Goal: Check status: Check status

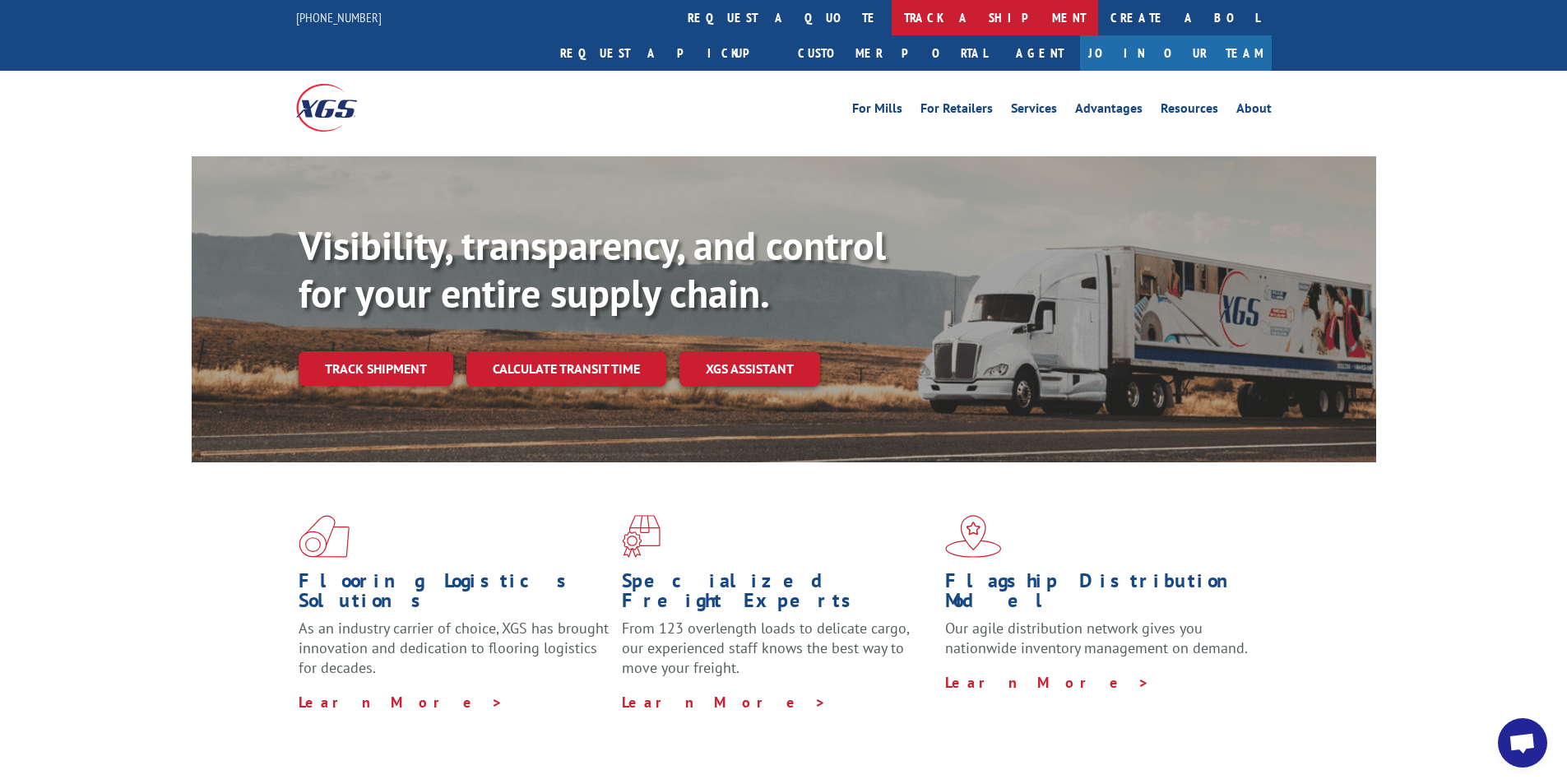
click at [892, 23] on link "track a shipment" at bounding box center [995, 17] width 206 height 35
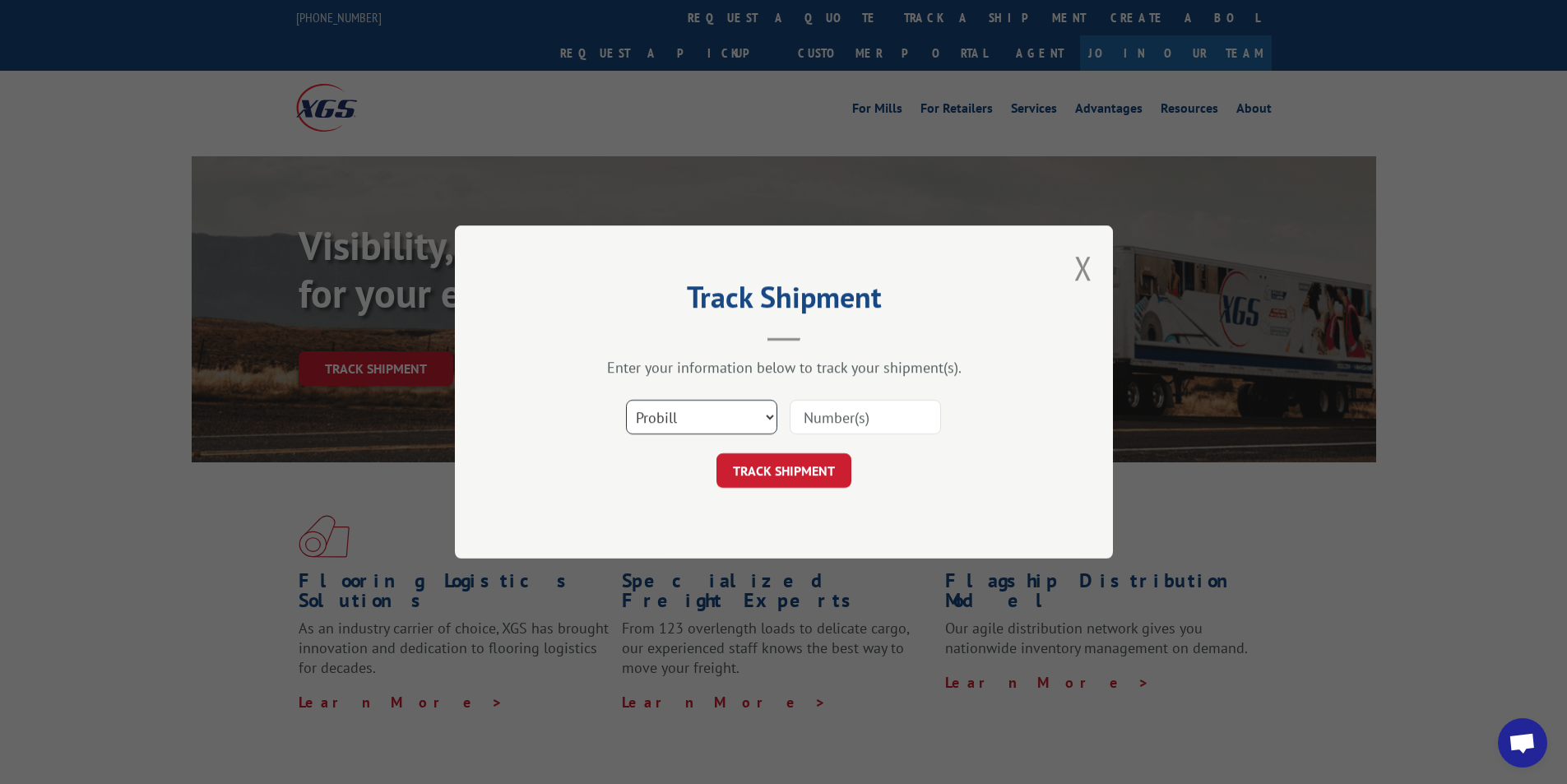
click at [769, 414] on select "Select category... Probill BOL PO" at bounding box center [701, 416] width 151 height 34
select select "bol"
click at [626, 399] on select "Select category... Probill BOL PO" at bounding box center [701, 416] width 151 height 34
click at [829, 411] on input at bounding box center [865, 416] width 151 height 34
paste input "611440"
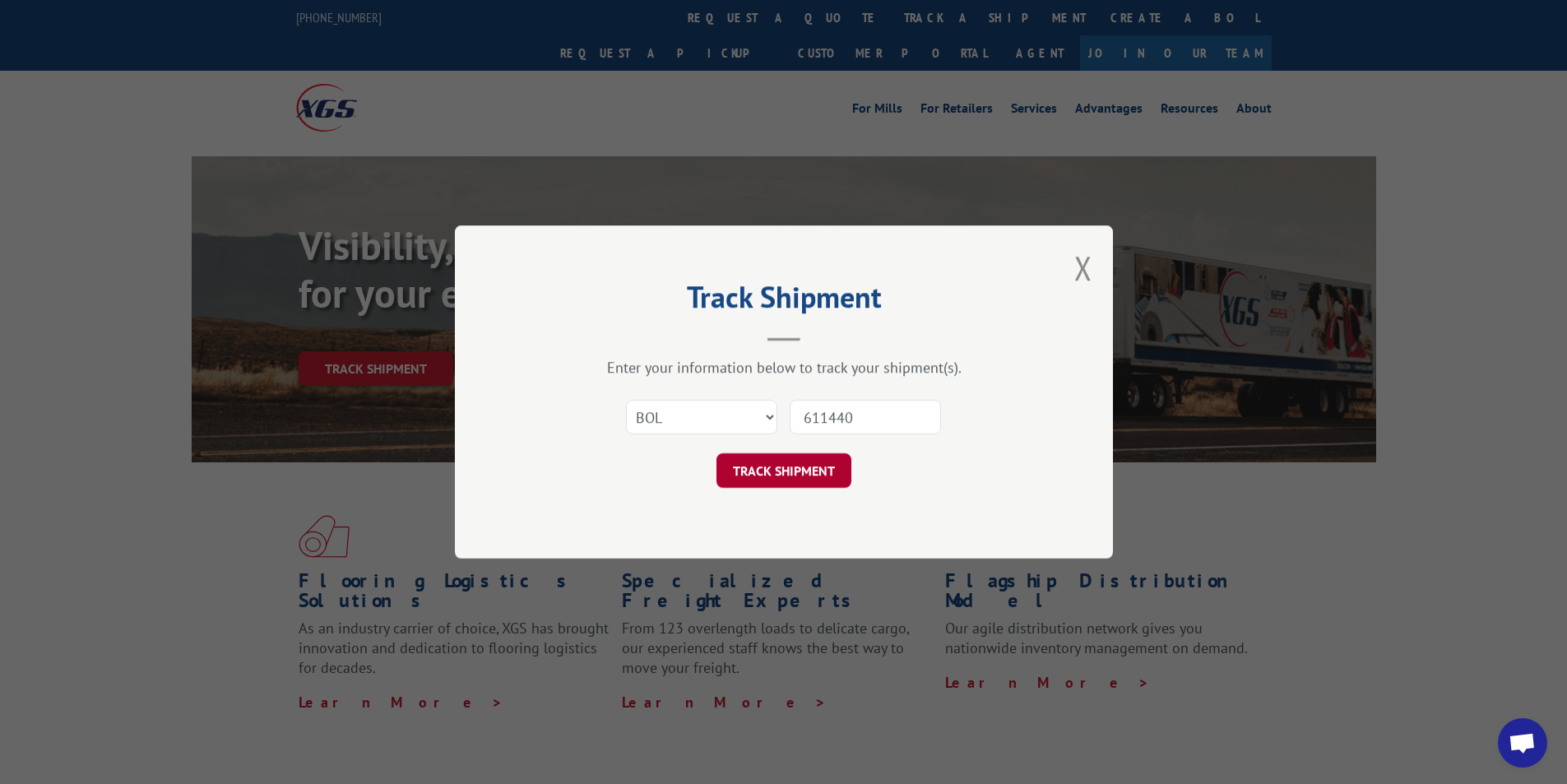
type input "611440"
click at [801, 472] on button "TRACK SHIPMENT" at bounding box center [784, 471] width 135 height 34
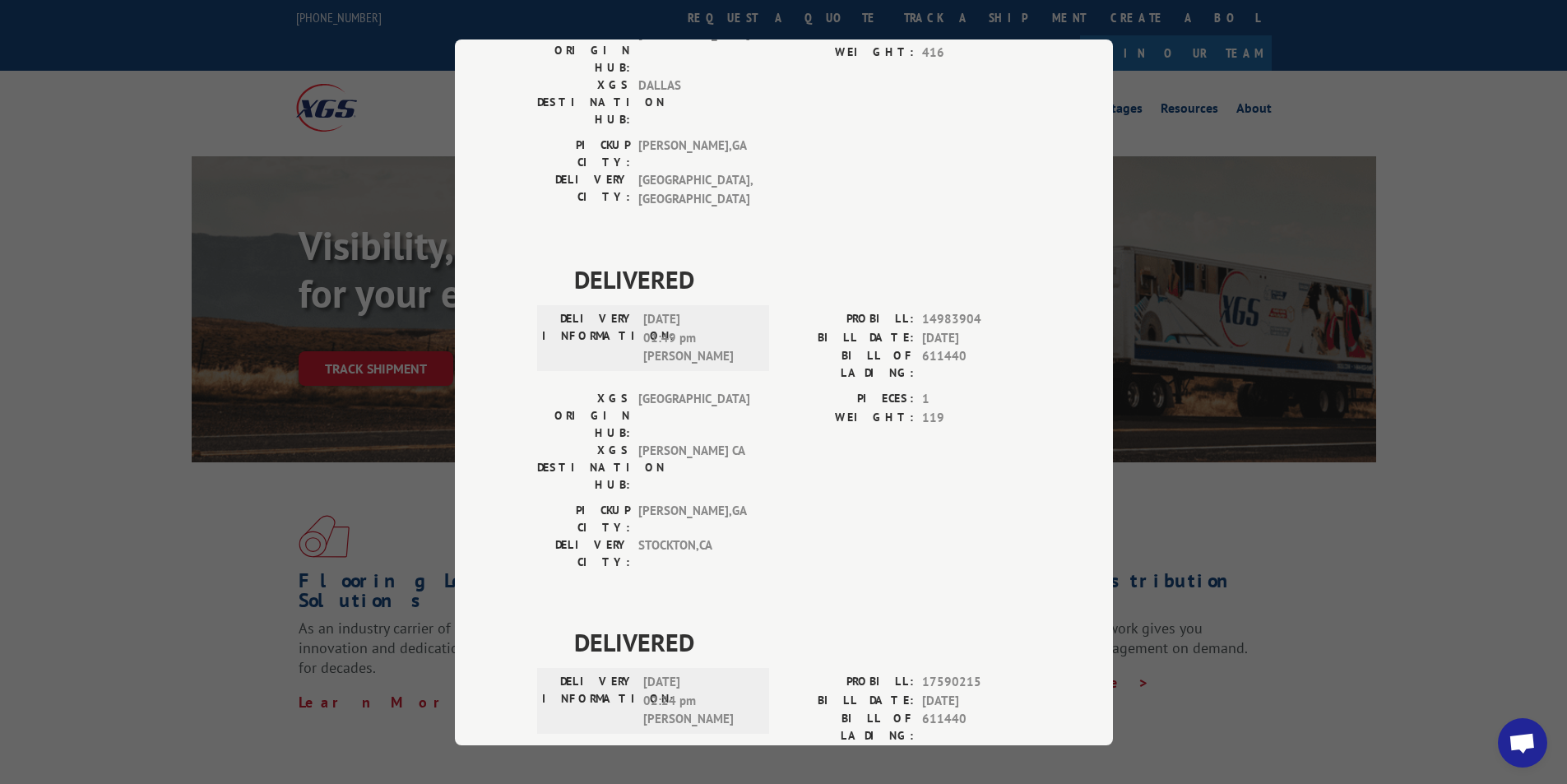
scroll to position [304, 0]
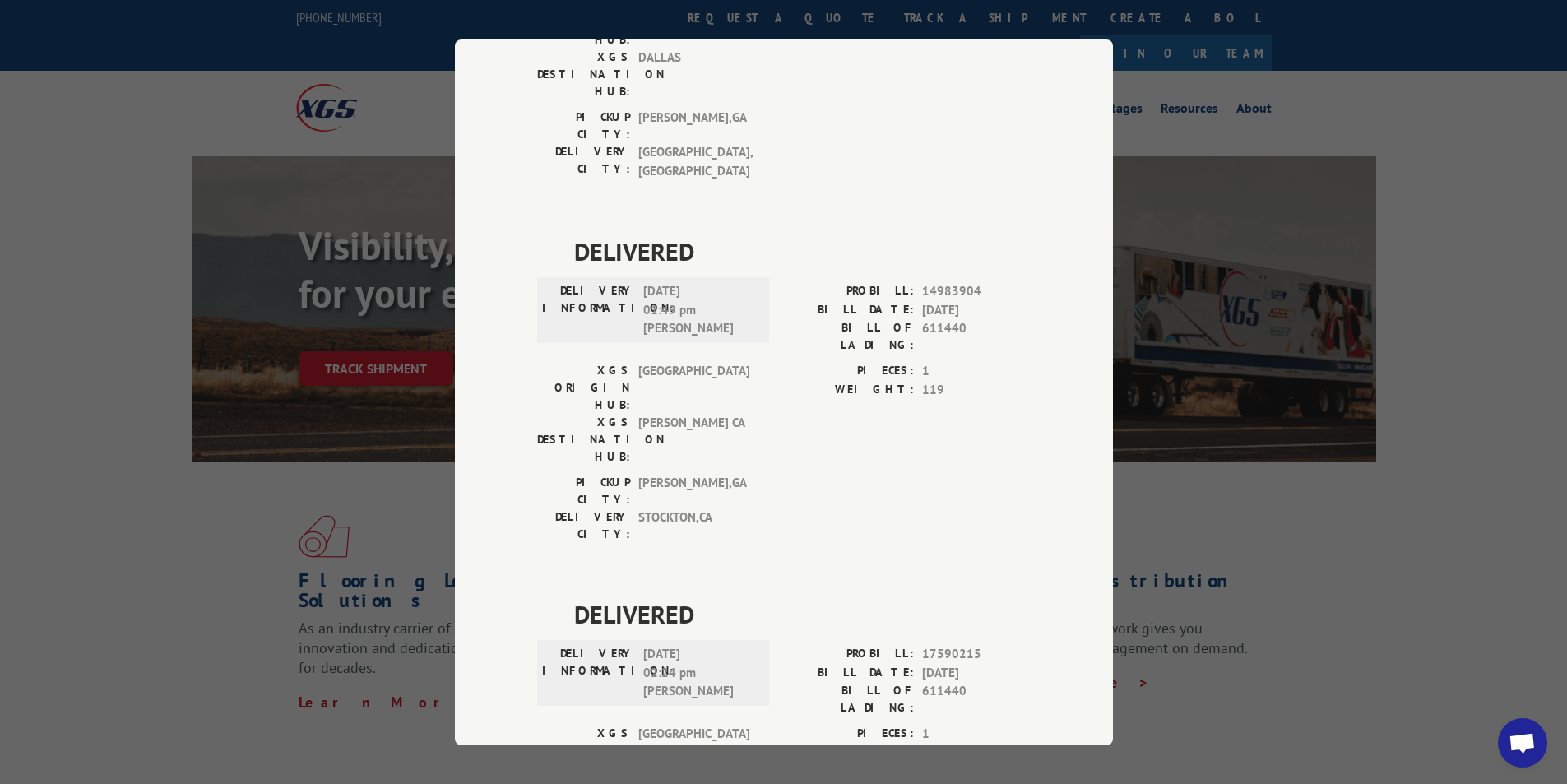
click at [915, 645] on div "PROBILL: 17590215" at bounding box center [907, 654] width 247 height 19
drag, startPoint x: 916, startPoint y: 461, endPoint x: 964, endPoint y: 457, distance: 48.2
click at [977, 645] on span "17590215" at bounding box center [976, 654] width 108 height 19
copy span "17590215"
